Goal: Entertainment & Leisure: Consume media (video, audio)

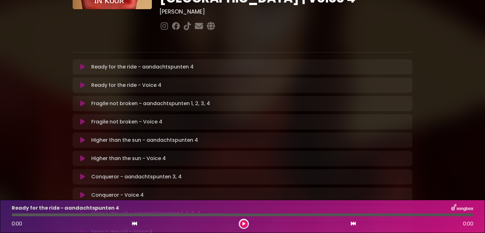
scroll to position [101, 0]
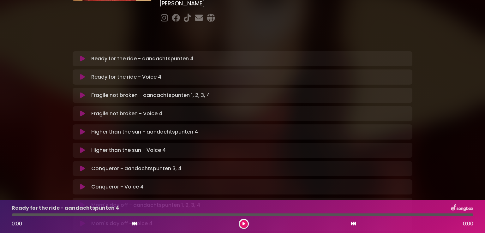
click at [476, 48] on div "[PERSON_NAME] in [GEOGRAPHIC_DATA] | [GEOGRAPHIC_DATA] 1 - [GEOGRAPHIC_DATA] - …" at bounding box center [242, 202] width 485 height 591
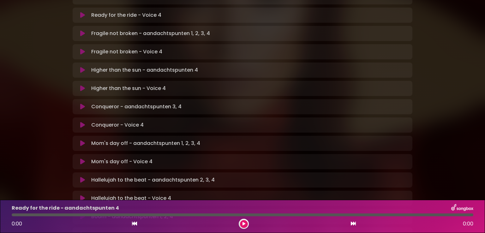
scroll to position [177, 0]
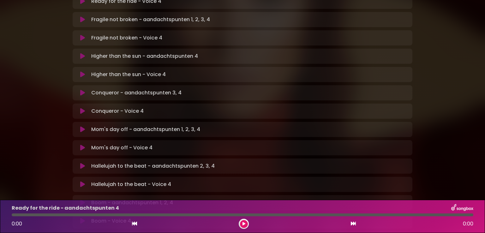
click at [433, 77] on div "[PERSON_NAME] in [GEOGRAPHIC_DATA] | [GEOGRAPHIC_DATA] 1 - [GEOGRAPHIC_DATA] - …" at bounding box center [242, 126] width 417 height 591
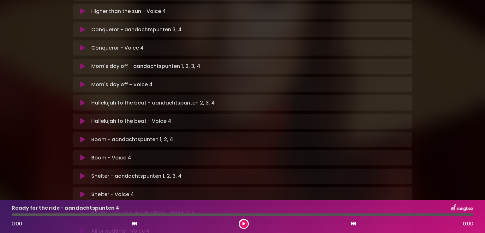
scroll to position [227, 0]
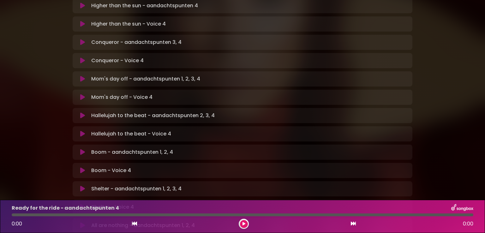
click at [81, 76] on icon at bounding box center [82, 79] width 5 height 6
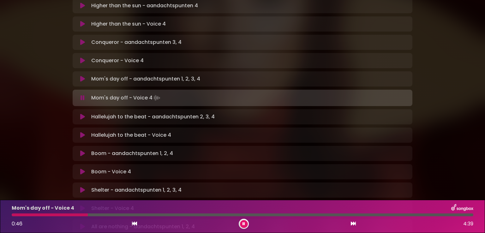
click at [243, 220] on button at bounding box center [244, 224] width 8 height 8
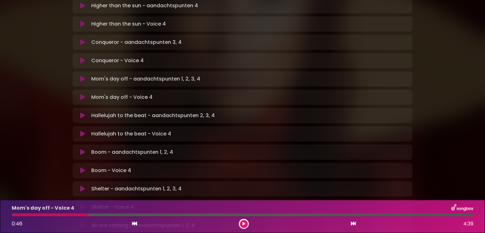
click at [14, 215] on div at bounding box center [50, 214] width 77 height 3
click at [15, 213] on div "Mom's day off - Voice 4 0:46 4:39" at bounding box center [242, 216] width 469 height 25
drag, startPoint x: 85, startPoint y: 216, endPoint x: 24, endPoint y: 205, distance: 62.5
click at [24, 205] on div "Mom's day off - Voice 4 0:46 4:39" at bounding box center [242, 216] width 469 height 25
click at [14, 214] on div at bounding box center [50, 214] width 77 height 3
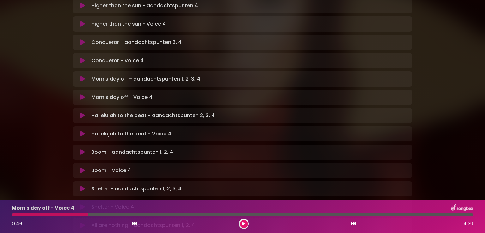
click at [135, 221] on icon at bounding box center [134, 223] width 5 height 5
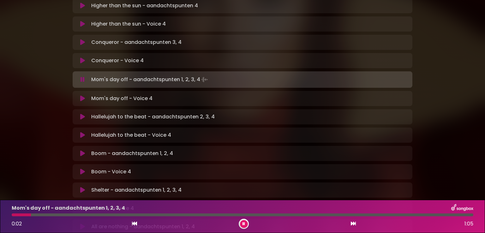
click at [82, 95] on icon at bounding box center [82, 98] width 5 height 6
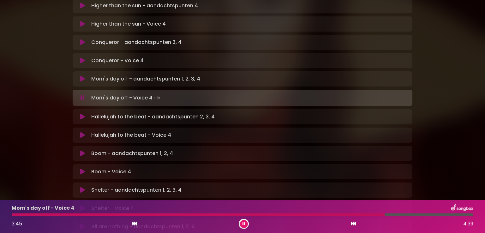
click at [242, 223] on icon at bounding box center [243, 224] width 3 height 4
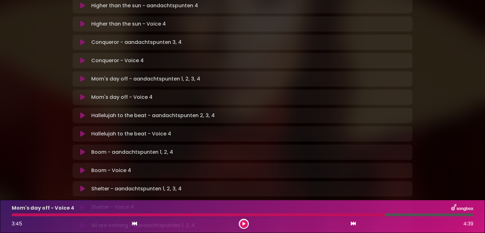
click at [242, 223] on icon at bounding box center [243, 224] width 3 height 4
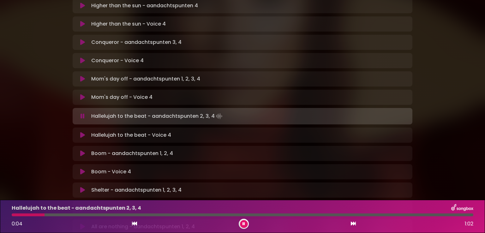
click at [244, 223] on icon at bounding box center [243, 224] width 3 height 4
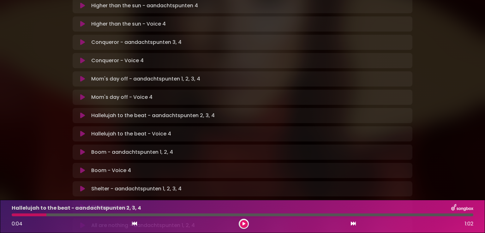
click at [245, 222] on icon at bounding box center [243, 224] width 3 height 4
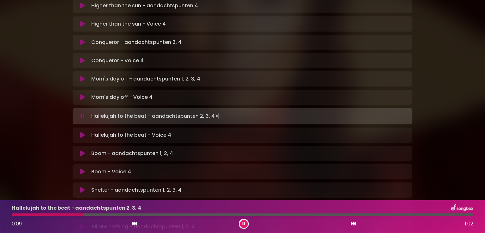
click at [16, 213] on div at bounding box center [48, 214] width 72 height 3
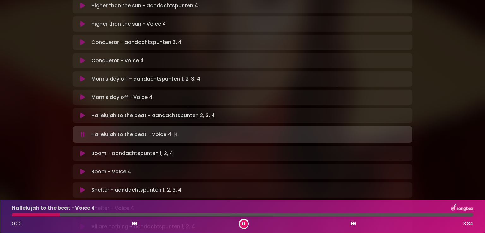
click at [14, 214] on div at bounding box center [36, 214] width 48 height 3
click at [390, 215] on div at bounding box center [242, 214] width 461 height 3
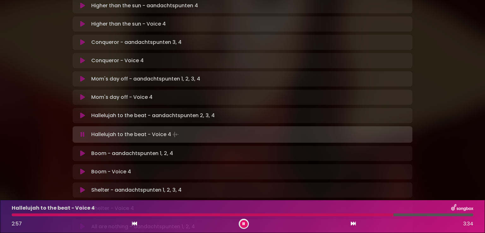
click at [81, 112] on icon at bounding box center [82, 115] width 5 height 6
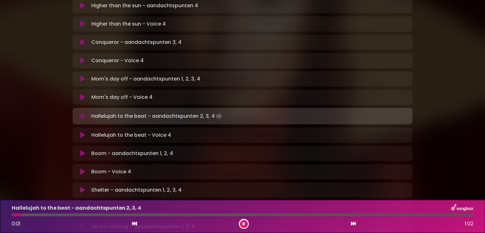
click at [389, 213] on div at bounding box center [242, 214] width 461 height 3
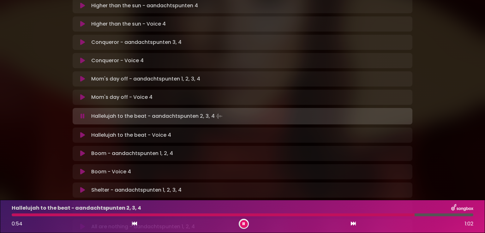
click at [364, 217] on div "Hallelujah to the beat - aandachtspunten 2, 3, 4 0:54 1:02" at bounding box center [242, 216] width 469 height 25
click at [364, 211] on div "Hallelujah to the beat - aandachtspunten 2, 3, 4" at bounding box center [242, 208] width 469 height 8
click at [363, 215] on div at bounding box center [221, 214] width 418 height 3
click at [341, 213] on div at bounding box center [226, 214] width 428 height 3
click at [306, 214] on div at bounding box center [189, 214] width 354 height 3
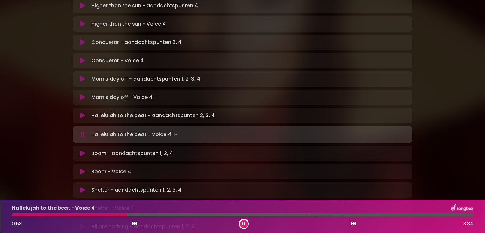
click at [244, 223] on icon at bounding box center [243, 224] width 3 height 4
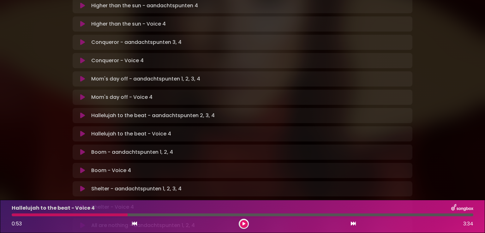
click at [245, 223] on icon at bounding box center [243, 224] width 3 height 4
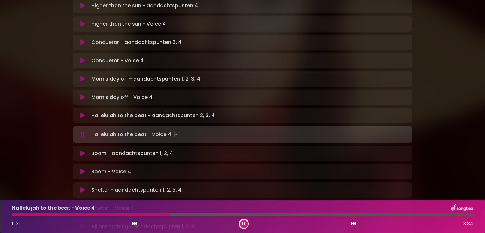
click at [12, 213] on div at bounding box center [91, 214] width 158 height 3
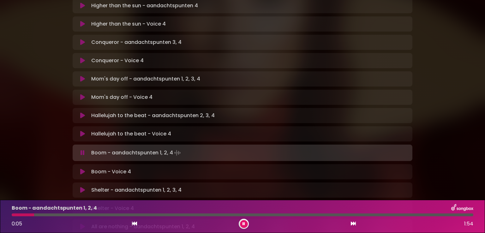
click at [246, 223] on button at bounding box center [244, 224] width 8 height 8
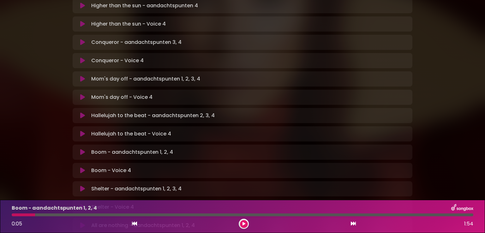
click at [242, 223] on icon at bounding box center [243, 224] width 3 height 4
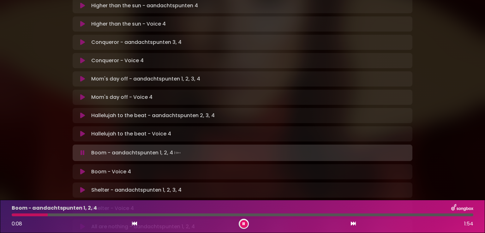
click at [80, 131] on icon at bounding box center [82, 134] width 5 height 6
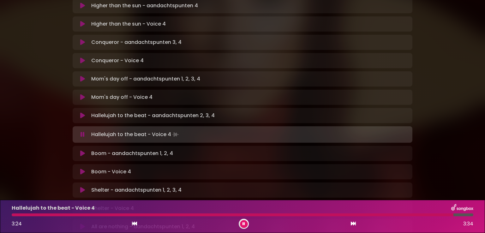
click at [244, 227] on button at bounding box center [244, 224] width 8 height 8
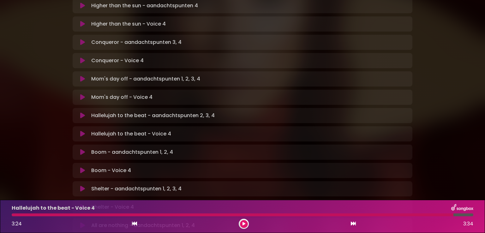
click at [78, 131] on button at bounding box center [82, 134] width 12 height 6
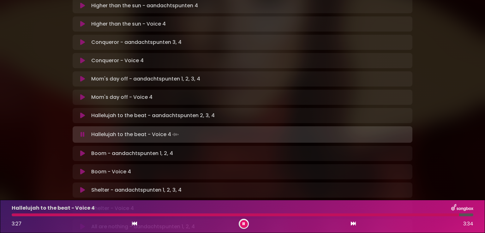
click at [15, 213] on div at bounding box center [235, 214] width 447 height 3
click at [244, 223] on icon at bounding box center [243, 224] width 3 height 4
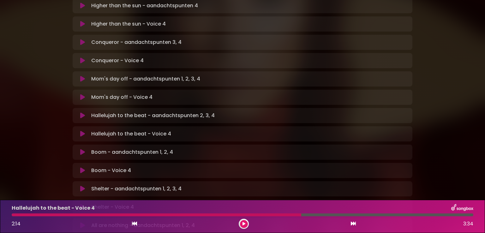
click at [244, 223] on icon at bounding box center [243, 224] width 3 height 4
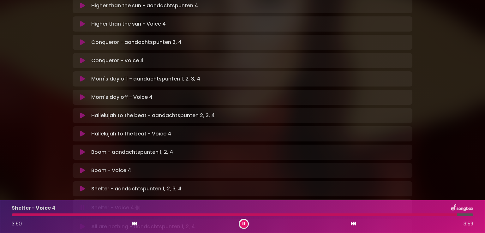
click at [235, 181] on div "Shelter - aandachtspunten 1, 2, 3, 4 Loading Track... Name Email" at bounding box center [243, 188] width 340 height 15
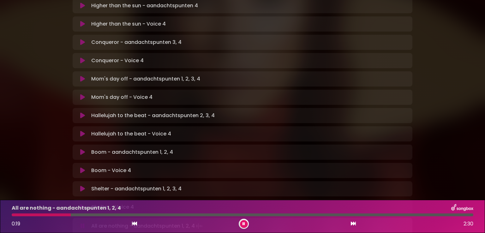
click at [246, 224] on button at bounding box center [244, 224] width 8 height 8
click at [59, 216] on div at bounding box center [41, 214] width 59 height 3
click at [54, 213] on div at bounding box center [41, 214] width 59 height 3
click at [15, 212] on div "All are nothing - aandachtspunten 1, 2, 4" at bounding box center [242, 208] width 469 height 8
click at [134, 223] on icon at bounding box center [134, 223] width 5 height 5
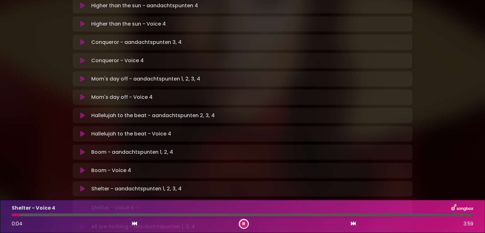
click at [434, 65] on div "[PERSON_NAME] in [GEOGRAPHIC_DATA] | [GEOGRAPHIC_DATA] 1 - [GEOGRAPHIC_DATA] - …" at bounding box center [242, 76] width 417 height 593
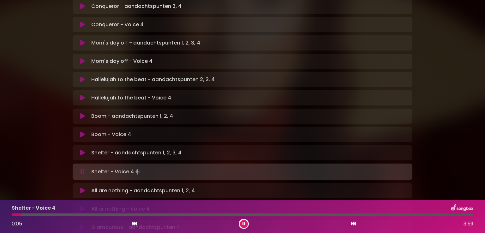
scroll to position [265, 0]
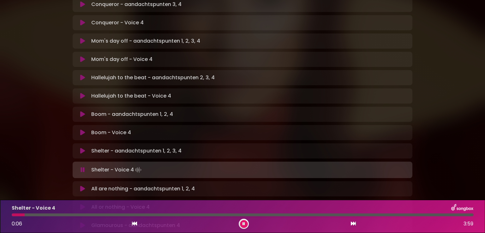
click at [83, 186] on icon at bounding box center [82, 189] width 5 height 6
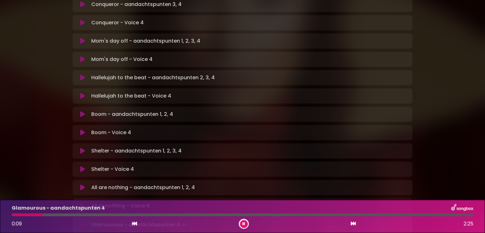
click at [455, 74] on div "[PERSON_NAME] in [GEOGRAPHIC_DATA] | [GEOGRAPHIC_DATA] 1 - [GEOGRAPHIC_DATA] - …" at bounding box center [242, 38] width 485 height 593
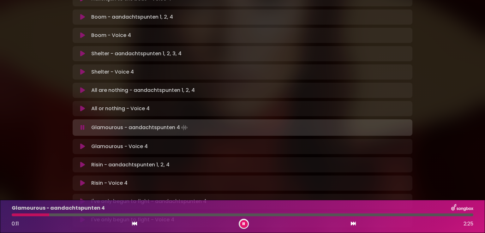
scroll to position [366, 0]
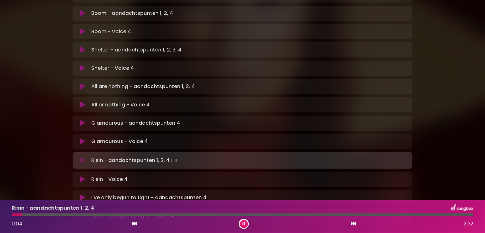
click at [244, 221] on button at bounding box center [244, 224] width 8 height 8
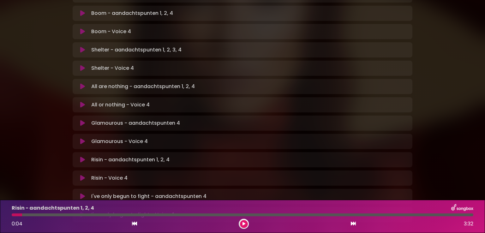
click at [242, 224] on button at bounding box center [244, 224] width 8 height 8
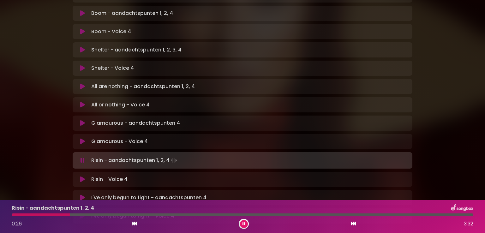
click at [134, 224] on icon at bounding box center [134, 223] width 5 height 5
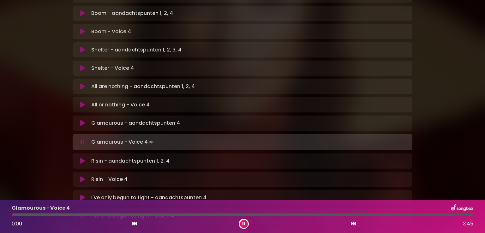
click at [82, 158] on icon at bounding box center [82, 161] width 5 height 6
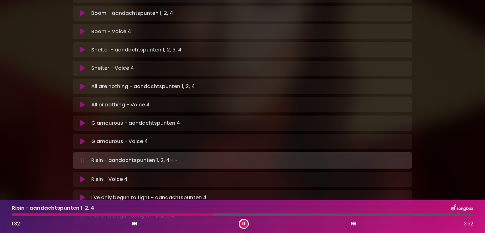
click at [244, 222] on icon at bounding box center [243, 224] width 3 height 4
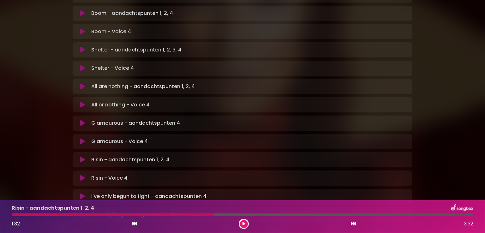
drag, startPoint x: 208, startPoint y: 214, endPoint x: 189, endPoint y: 214, distance: 19.3
click at [189, 214] on div at bounding box center [113, 214] width 202 height 3
click at [168, 213] on div "Risin - aandachtspunten 1, 2, 4 1:32 3:32" at bounding box center [242, 216] width 469 height 25
click at [168, 213] on div at bounding box center [113, 214] width 202 height 3
click at [165, 217] on div "Risin - aandachtspunten 1, 2, 4 1:32 3:32" at bounding box center [242, 216] width 469 height 25
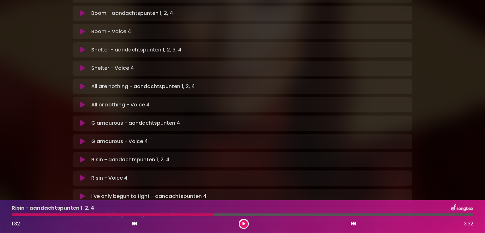
click at [165, 217] on div "Risin - aandachtspunten 1, 2, 4 1:32 3:32" at bounding box center [242, 216] width 469 height 25
click at [167, 211] on div "Risin - aandachtspunten 1, 2, 4" at bounding box center [242, 208] width 469 height 8
click at [167, 214] on div at bounding box center [113, 214] width 202 height 3
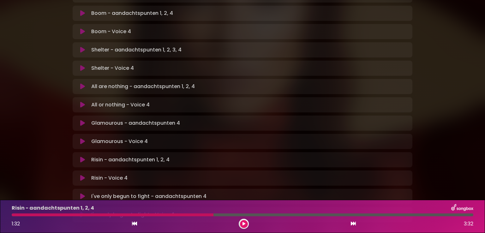
click at [243, 223] on icon at bounding box center [243, 224] width 3 height 4
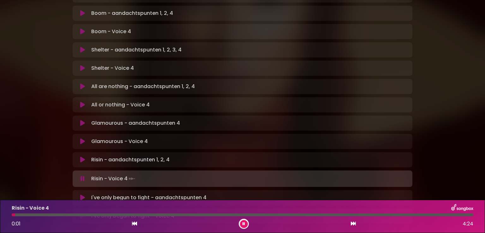
click at [246, 223] on button at bounding box center [244, 224] width 8 height 8
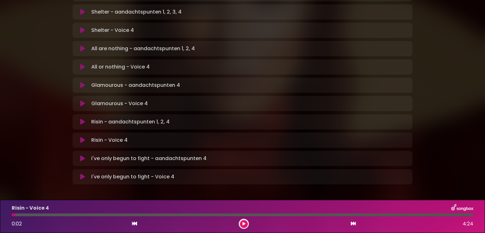
scroll to position [405, 0]
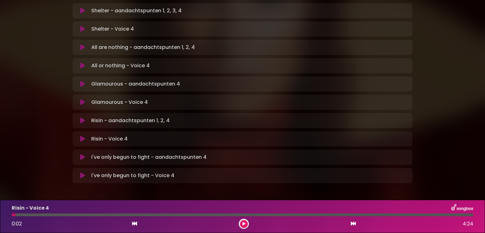
click at [79, 154] on button at bounding box center [82, 157] width 12 height 6
